Goal: Task Accomplishment & Management: Use online tool/utility

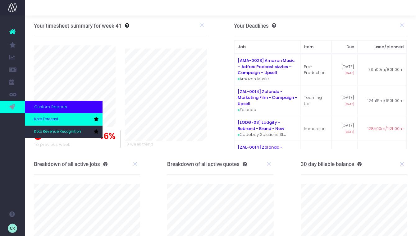
click at [47, 120] on span "Koto Forecast" at bounding box center [46, 120] width 24 height 6
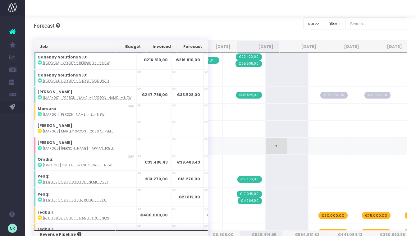
scroll to position [138, 0]
click at [308, 145] on td "+" at bounding box center [329, 145] width 43 height 17
click at [309, 145] on span "+" at bounding box center [319, 146] width 21 height 16
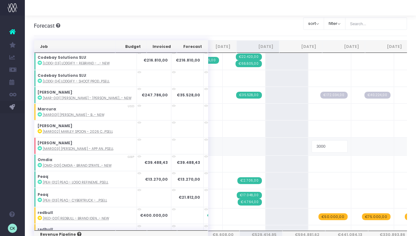
type input "30000"
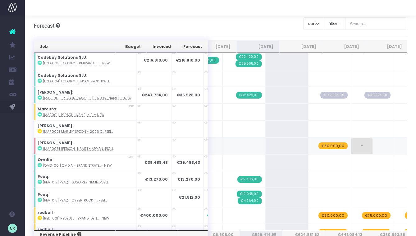
click at [352, 145] on span "+" at bounding box center [362, 146] width 21 height 16
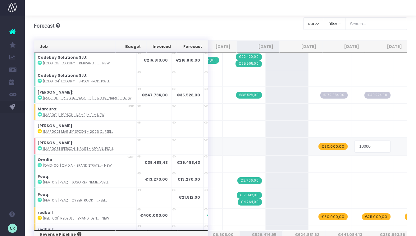
type input "100000"
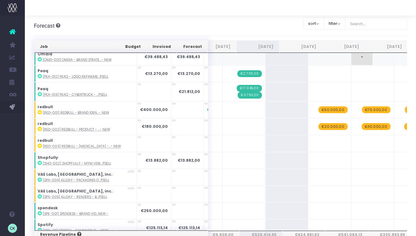
scroll to position [0, 0]
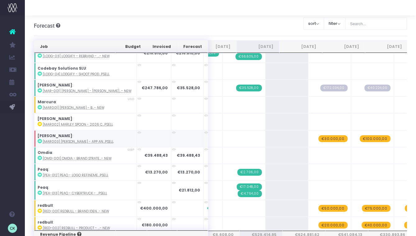
click at [59, 141] on abbr "[MAR003] [PERSON_NAME] - App an...psell" at bounding box center [78, 141] width 71 height 5
